Goal: Information Seeking & Learning: Learn about a topic

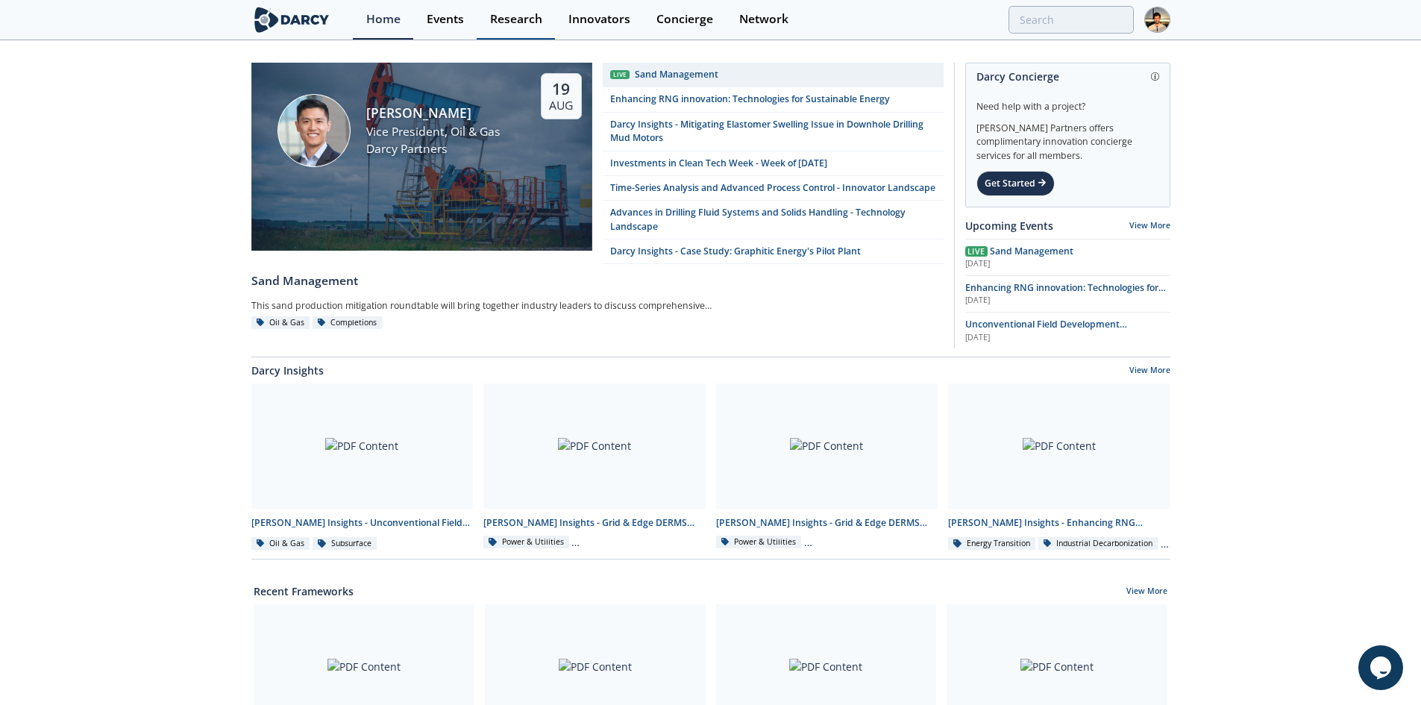
click at [527, 34] on link "Research" at bounding box center [516, 20] width 78 height 40
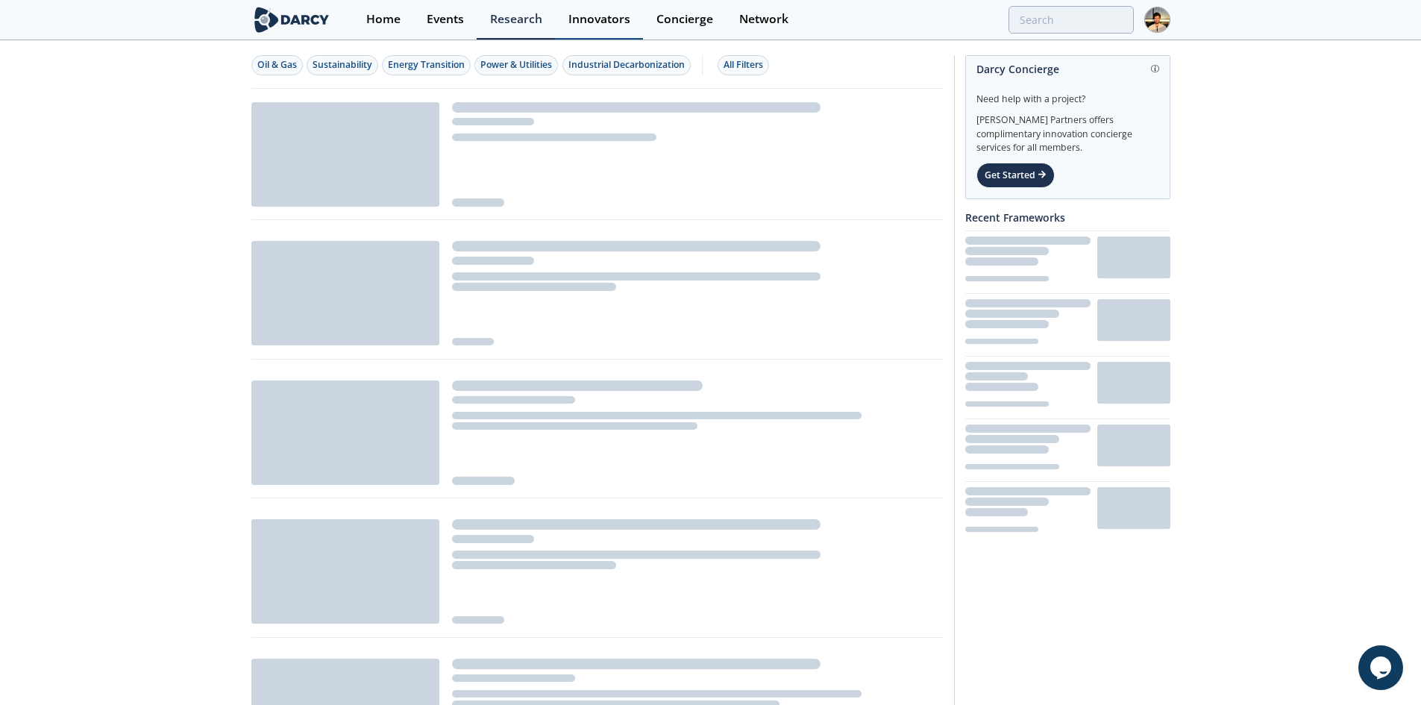
click at [592, 31] on link "Innovators" at bounding box center [599, 20] width 88 height 40
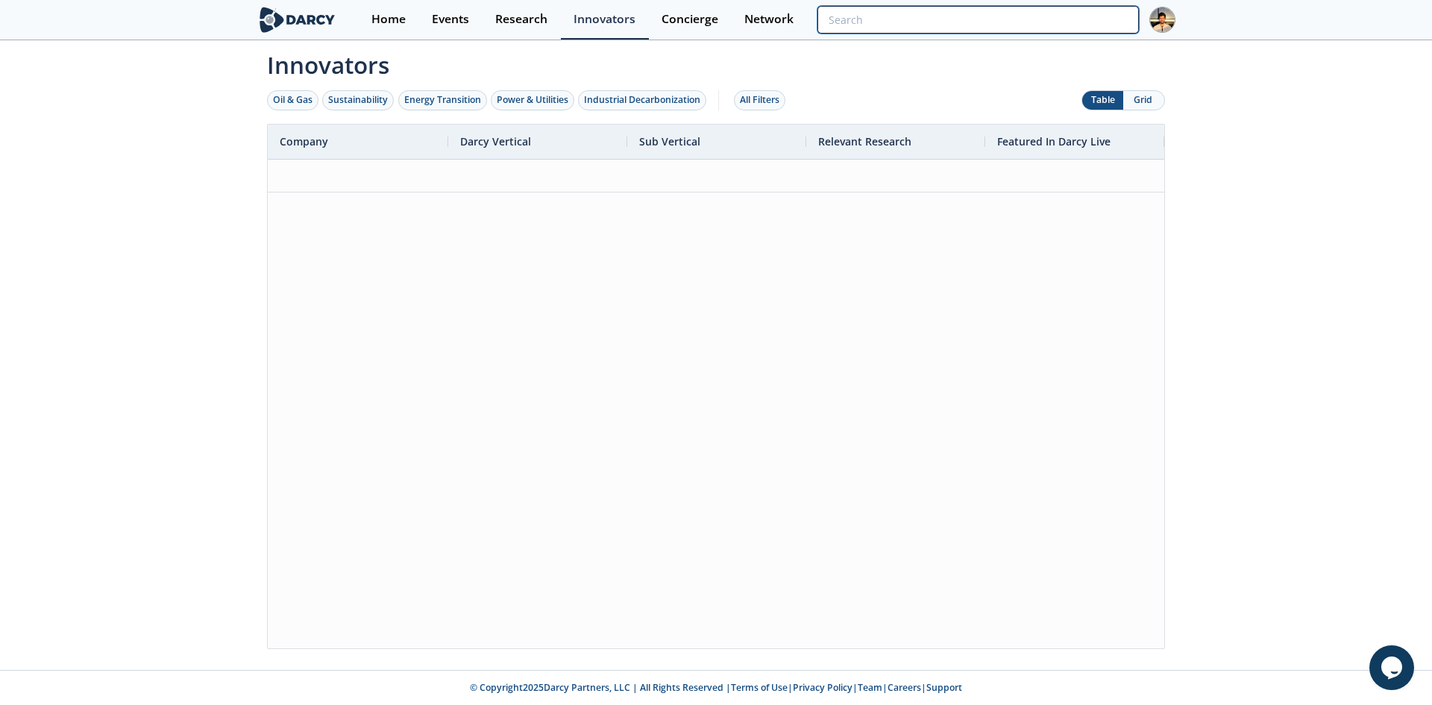
click at [1082, 27] on input "search" at bounding box center [979, 20] width 322 height 28
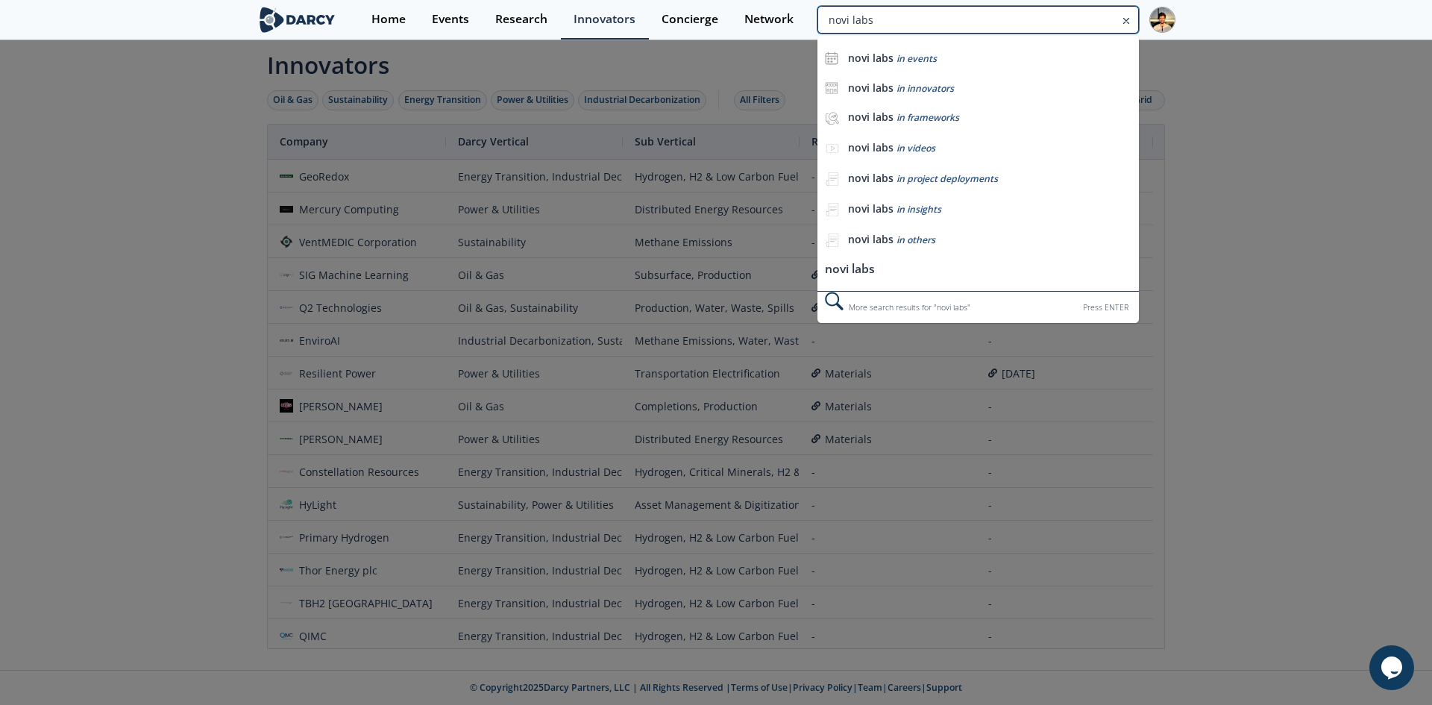
type input "novi labs"
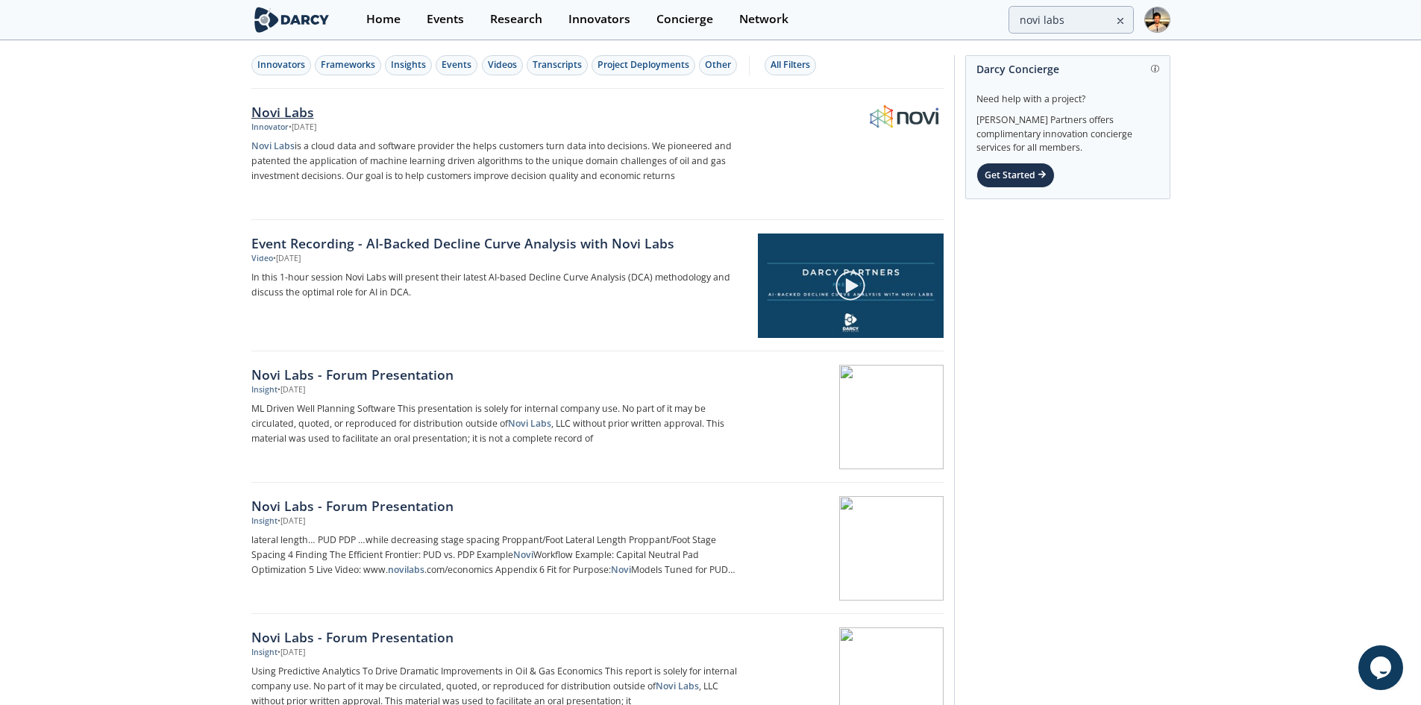
click at [297, 110] on div "Novi Labs" at bounding box center [498, 111] width 494 height 19
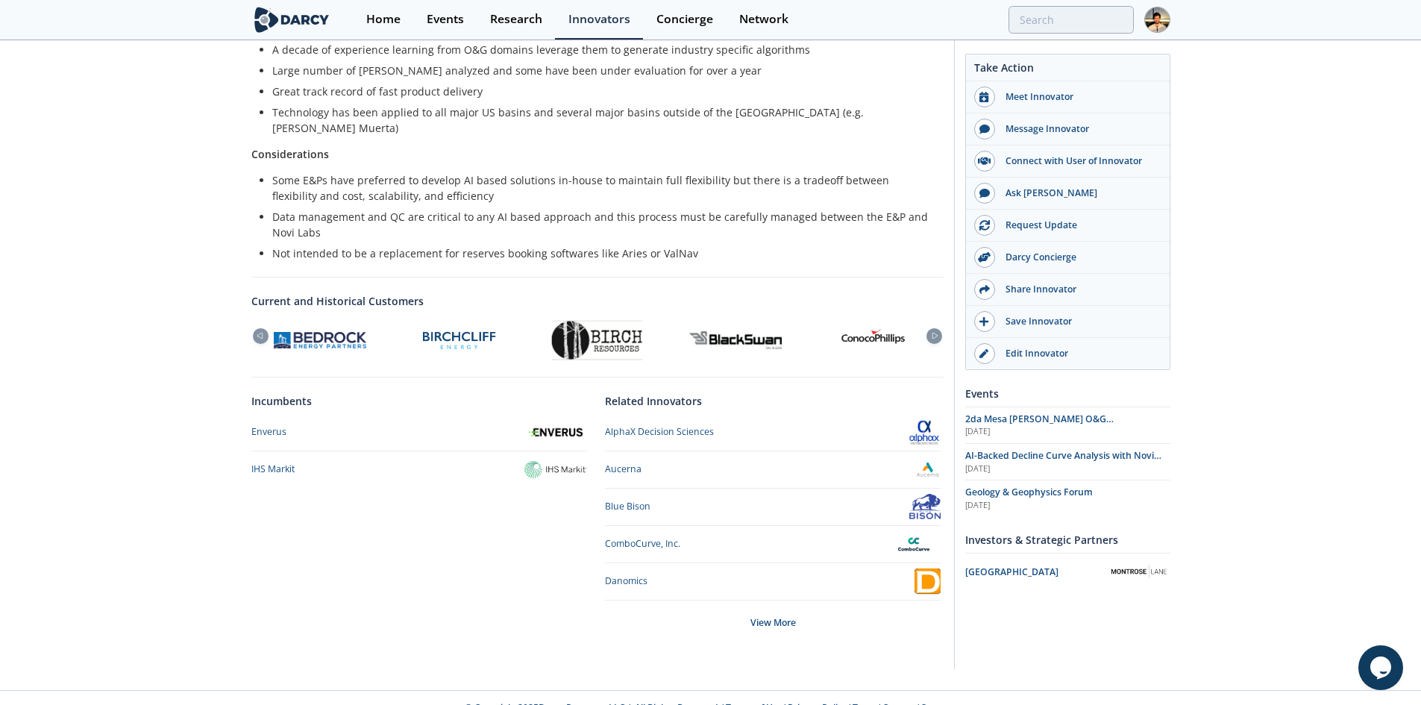
scroll to position [425, 0]
